Goal: Register for event/course

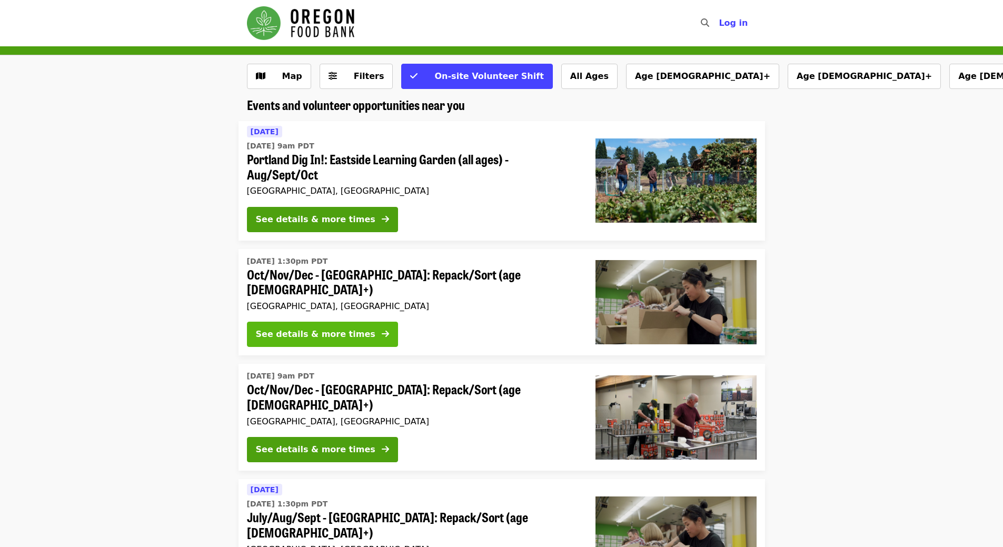
click at [315, 328] on div "See details & more times" at bounding box center [316, 334] width 120 height 13
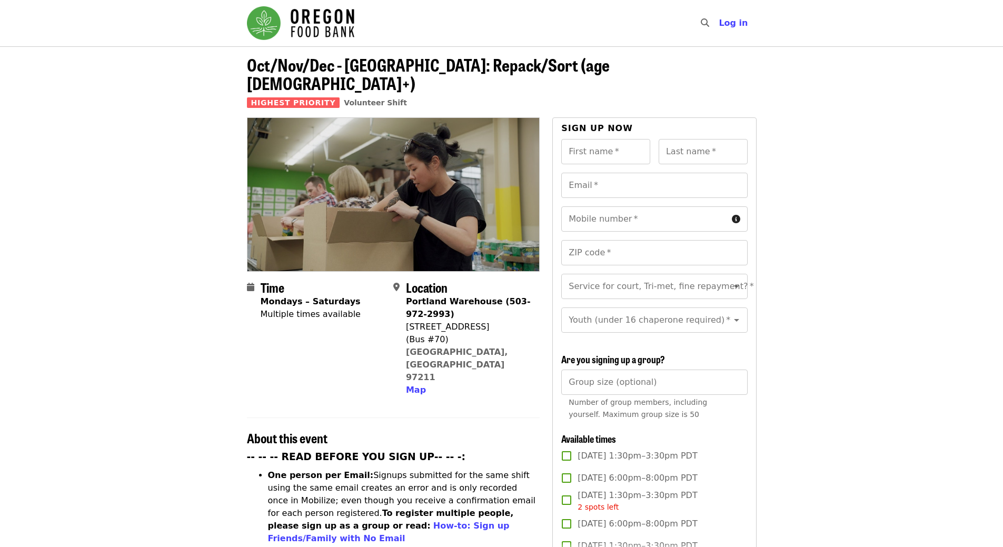
scroll to position [263, 0]
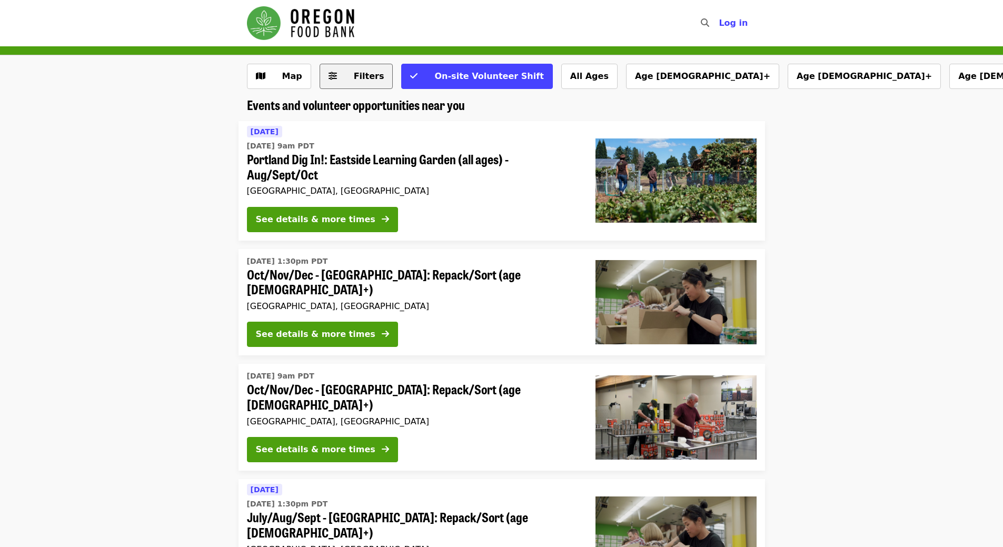
click at [367, 78] on span "Filters" at bounding box center [369, 76] width 31 height 10
click at [279, 76] on span "Map" at bounding box center [287, 76] width 31 height 13
click at [452, 76] on span "On-site Volunteer Shift" at bounding box center [488, 76] width 109 height 10
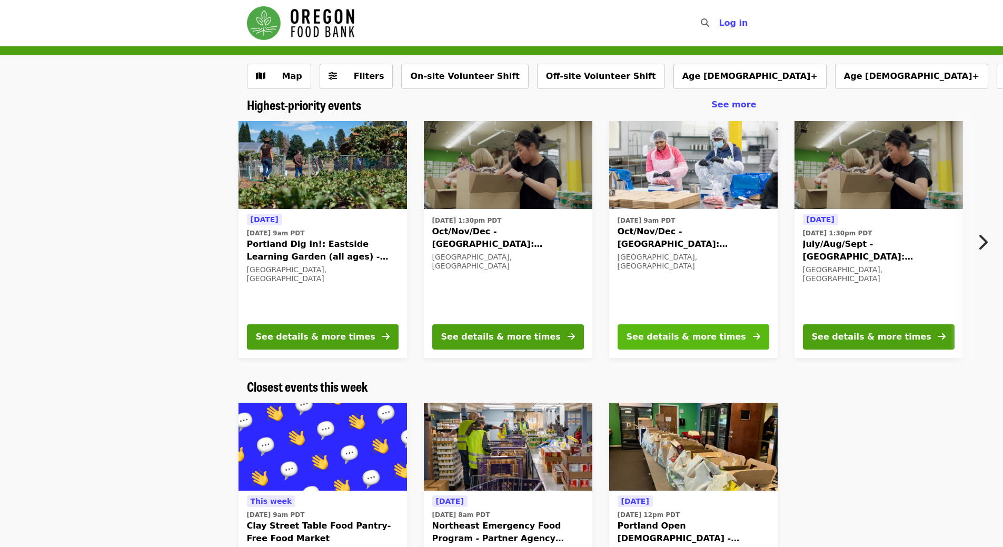
click at [665, 334] on div "See details & more times" at bounding box center [687, 337] width 120 height 13
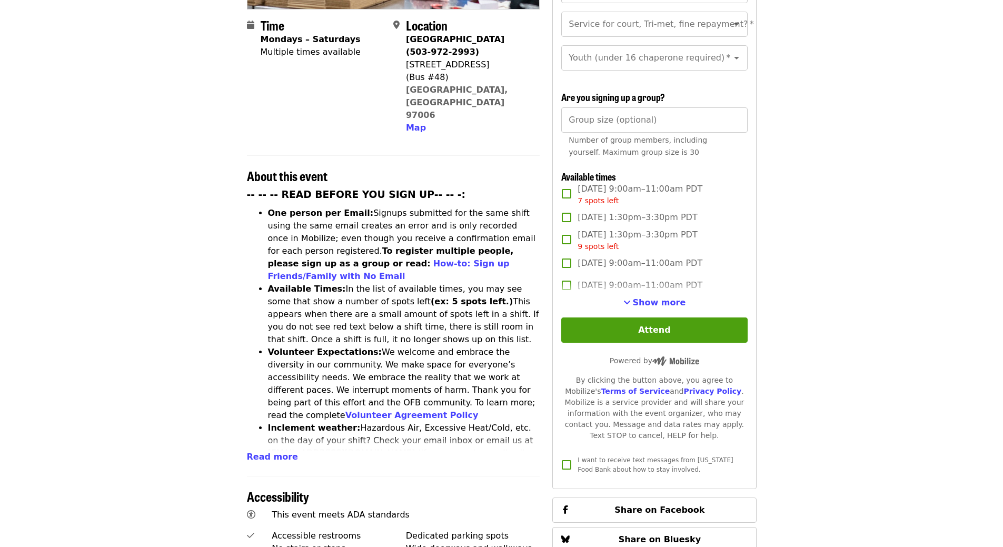
scroll to position [263, 0]
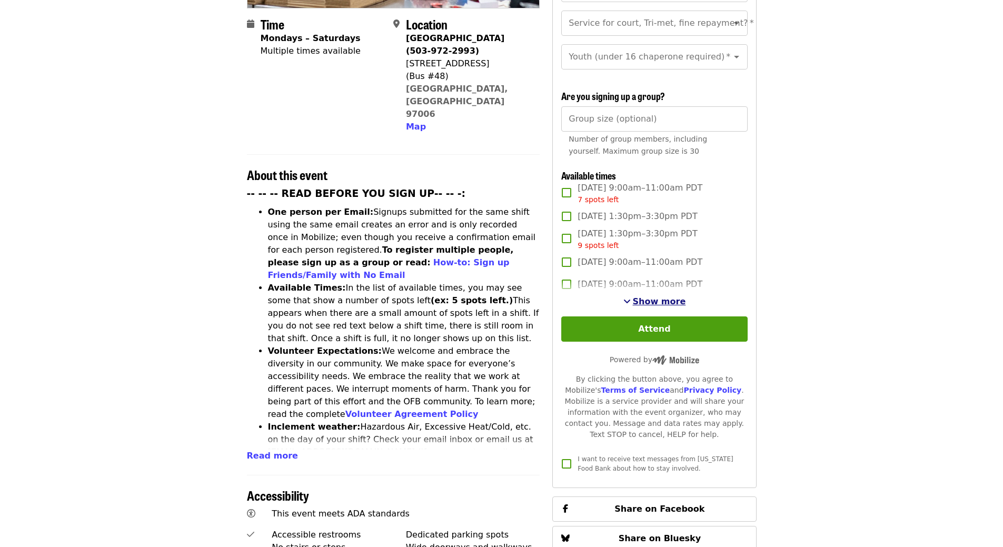
click at [646, 299] on span "Show more" at bounding box center [659, 301] width 53 height 10
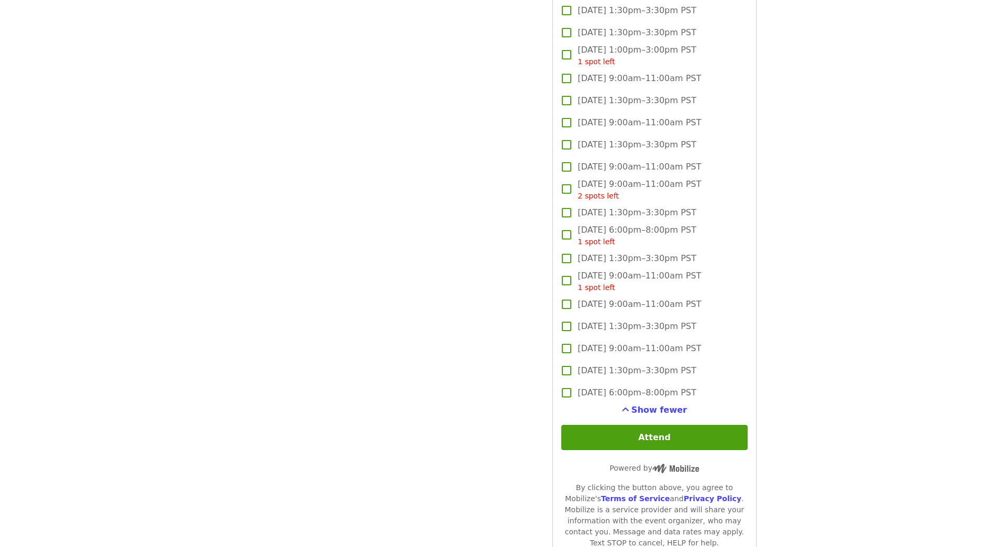
scroll to position [1948, 0]
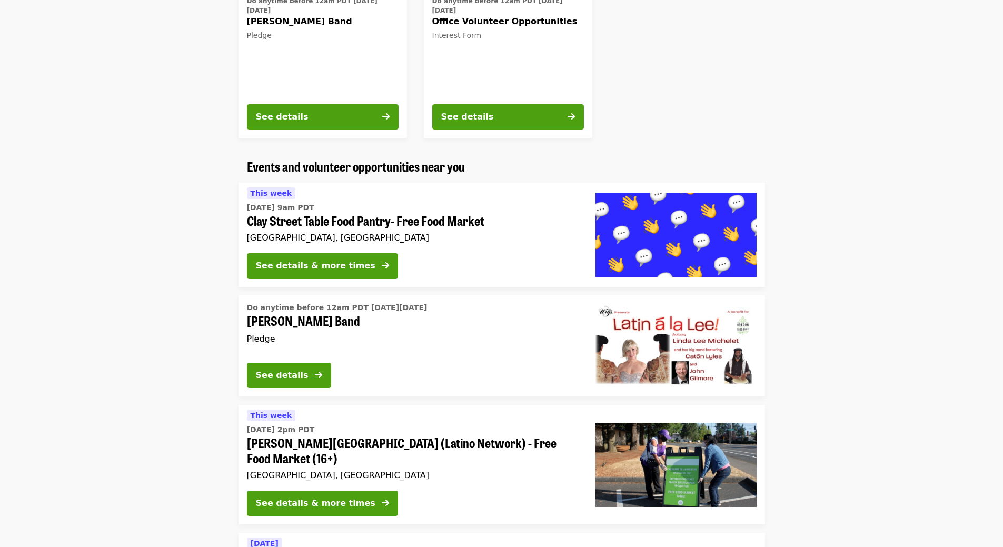
scroll to position [790, 0]
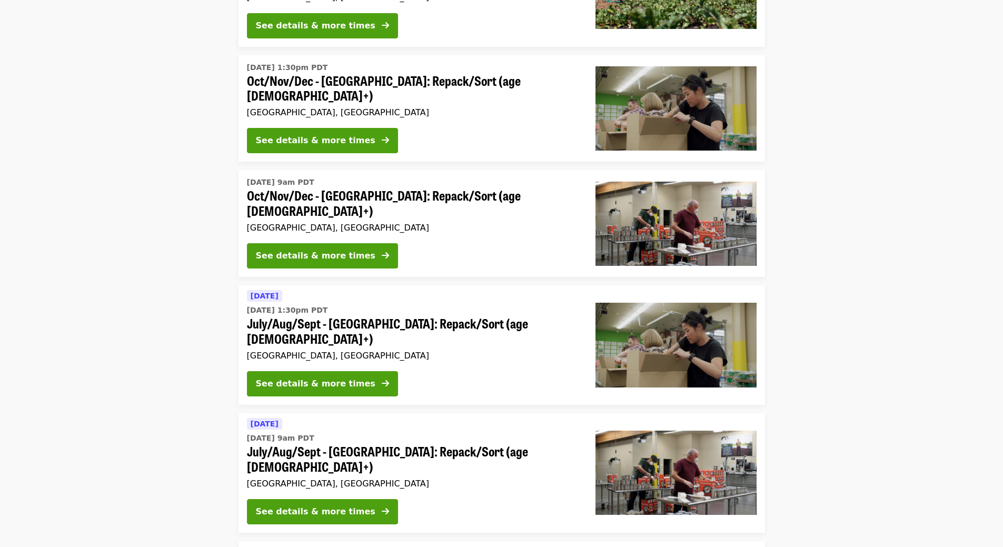
scroll to position [211, 0]
